Goal: Transaction & Acquisition: Obtain resource

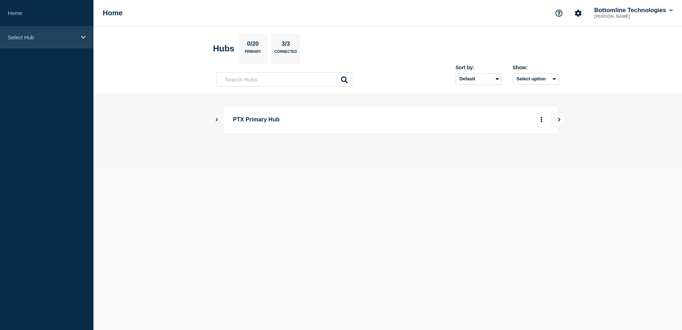
click at [57, 40] on p "Select Hub" at bounding box center [42, 37] width 69 height 6
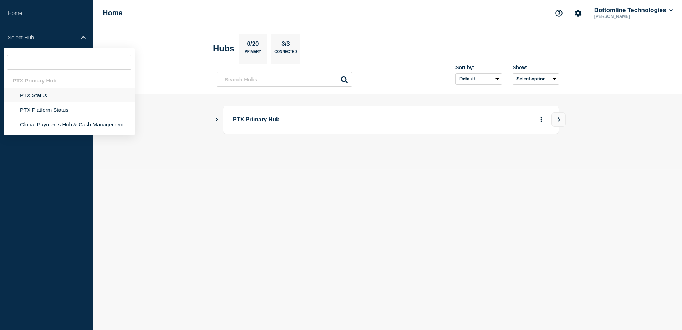
click at [54, 100] on li "PTX Status" at bounding box center [69, 95] width 131 height 15
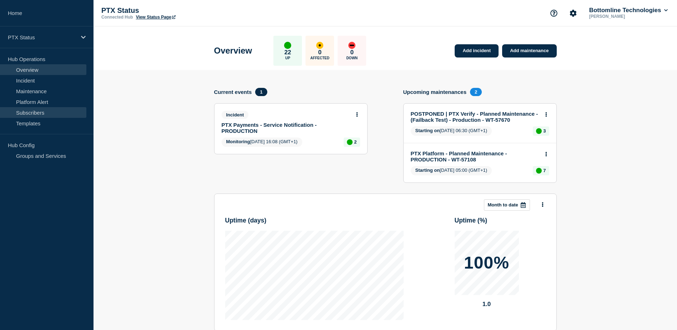
click at [64, 117] on link "Subscribers" at bounding box center [43, 112] width 86 height 11
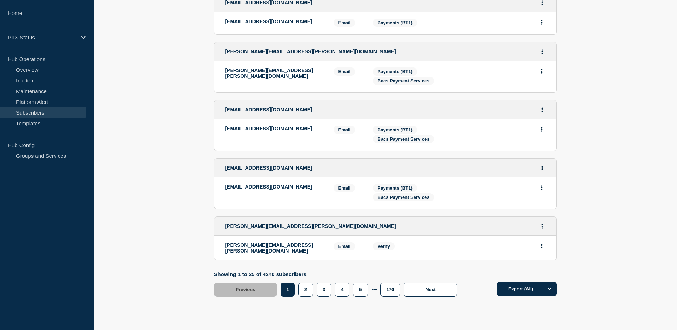
scroll to position [1302, 0]
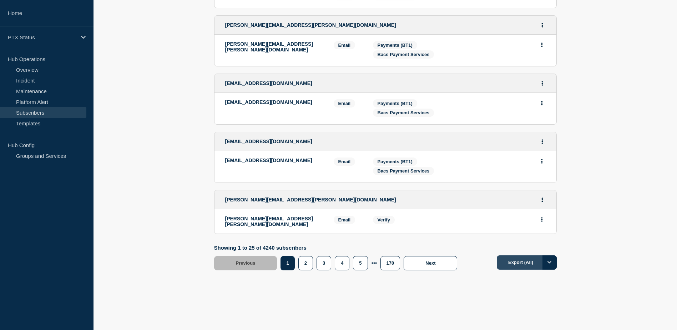
click at [527, 258] on button "Export (All)" at bounding box center [527, 262] width 60 height 14
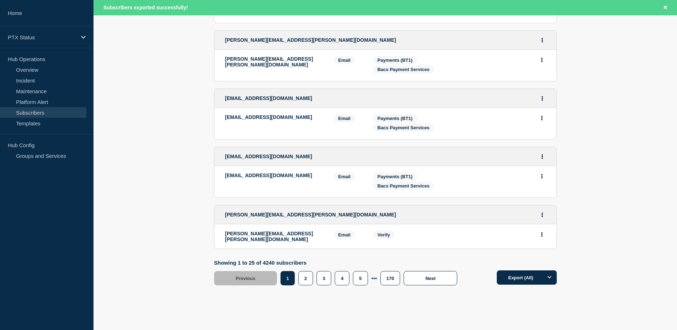
scroll to position [1317, 0]
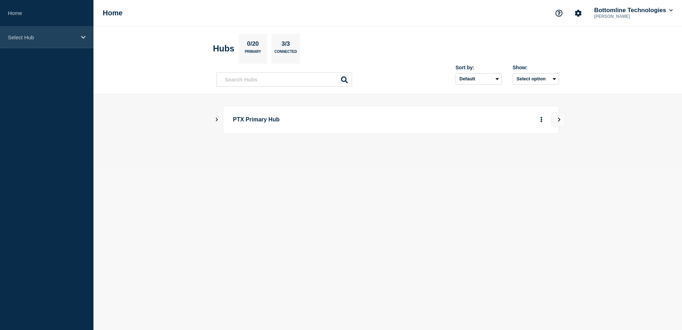
click at [65, 38] on p "Select Hub" at bounding box center [42, 37] width 69 height 6
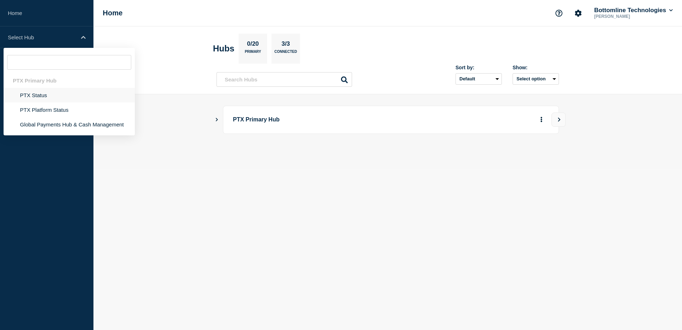
click at [59, 94] on li "PTX Status" at bounding box center [69, 95] width 131 height 15
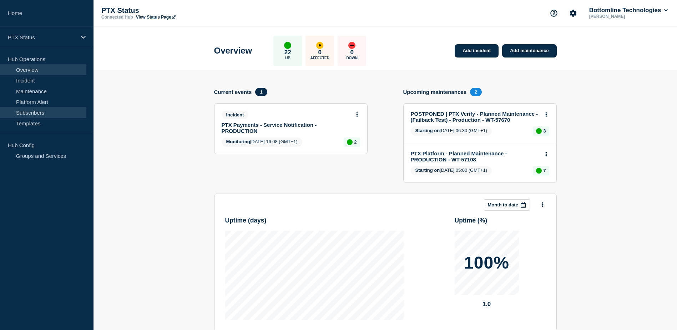
click at [30, 113] on link "Subscribers" at bounding box center [43, 112] width 86 height 11
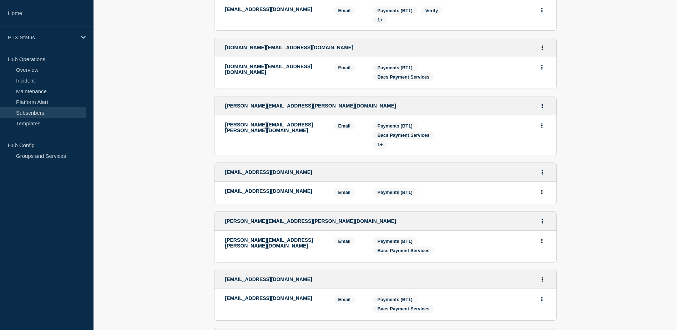
scroll to position [1302, 0]
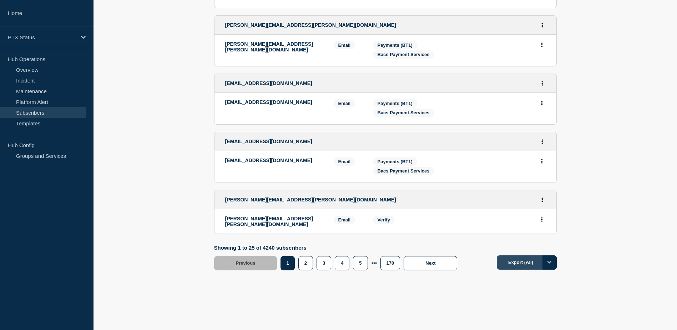
click at [522, 259] on button "Export (All)" at bounding box center [527, 262] width 60 height 14
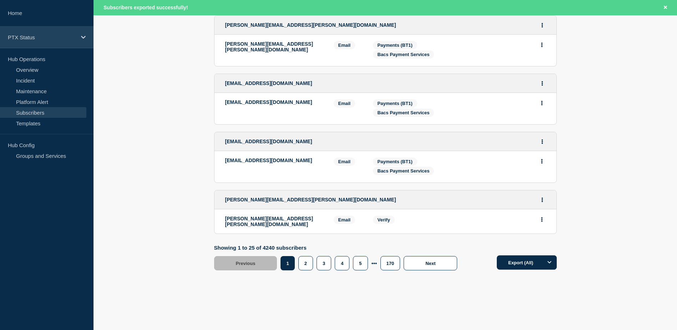
click at [48, 39] on p "PTX Status" at bounding box center [42, 37] width 69 height 6
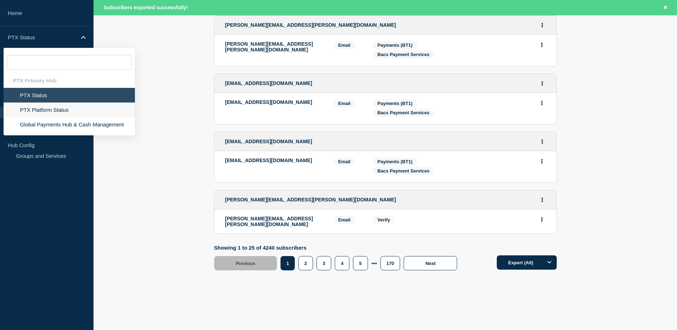
click at [47, 110] on li "PTX Platform Status" at bounding box center [69, 109] width 131 height 15
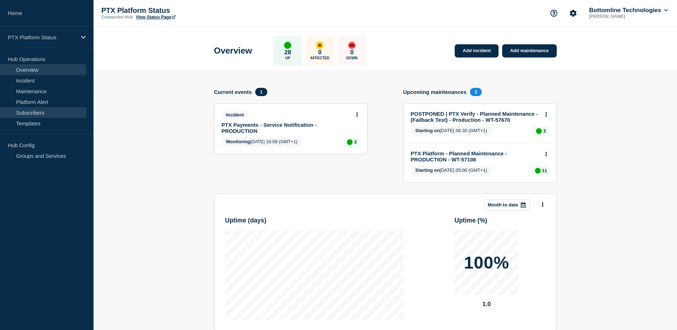
click at [38, 113] on link "Subscribers" at bounding box center [43, 112] width 86 height 11
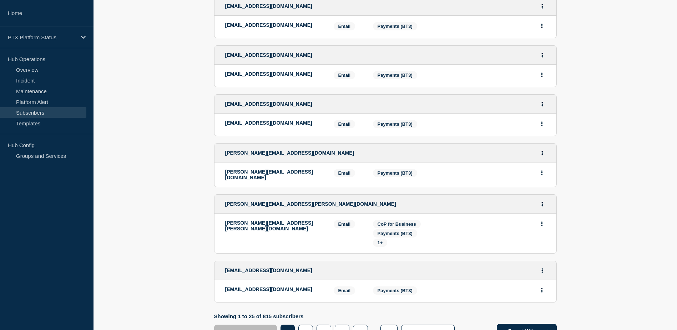
scroll to position [1289, 0]
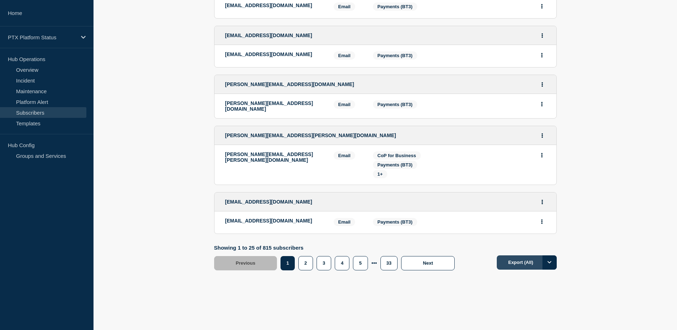
drag, startPoint x: 516, startPoint y: 264, endPoint x: 513, endPoint y: 259, distance: 6.4
click at [514, 259] on button "Export (All)" at bounding box center [527, 262] width 60 height 14
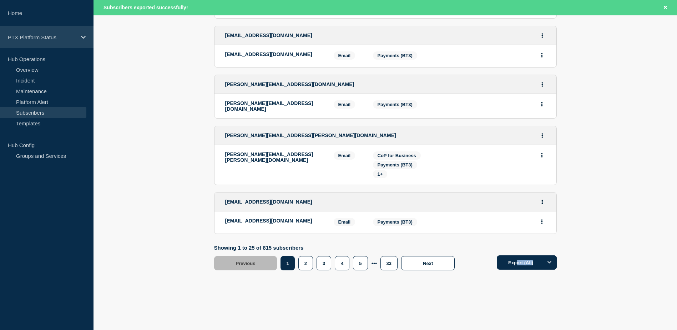
click at [61, 46] on div "PTX Platform Status" at bounding box center [47, 37] width 94 height 22
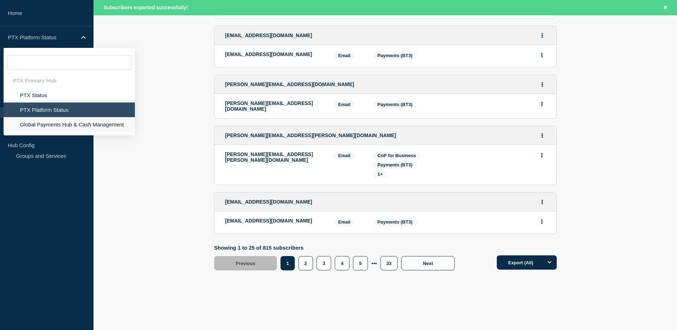
click at [61, 123] on li "Global Payments Hub & Cash Management" at bounding box center [69, 124] width 131 height 15
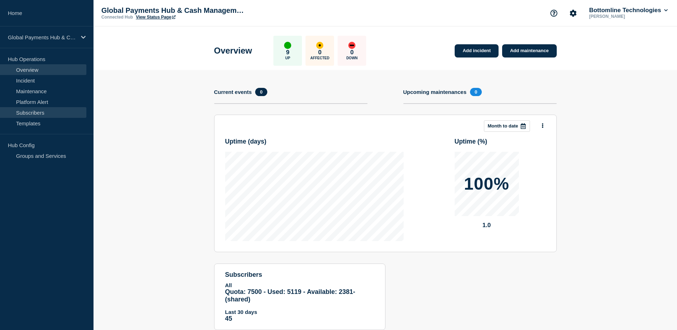
click at [59, 114] on link "Subscribers" at bounding box center [43, 112] width 86 height 11
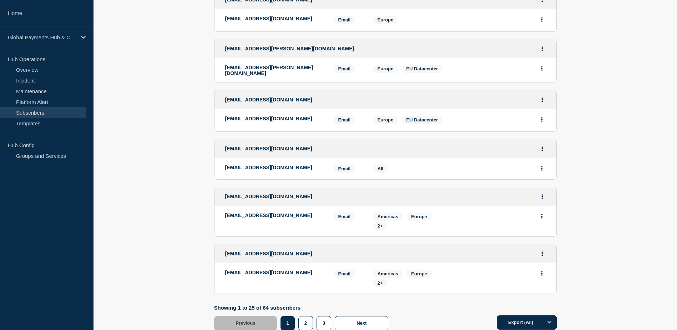
scroll to position [1139, 0]
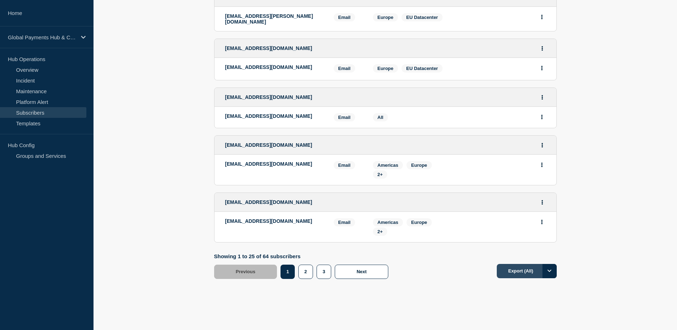
click at [510, 264] on button "Export (All)" at bounding box center [527, 271] width 60 height 14
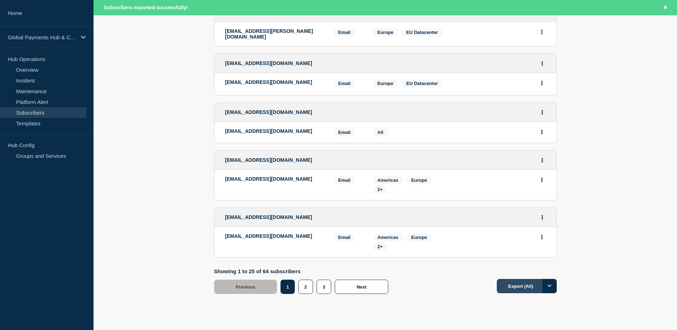
scroll to position [1154, 0]
